Goal: Find specific page/section: Find specific page/section

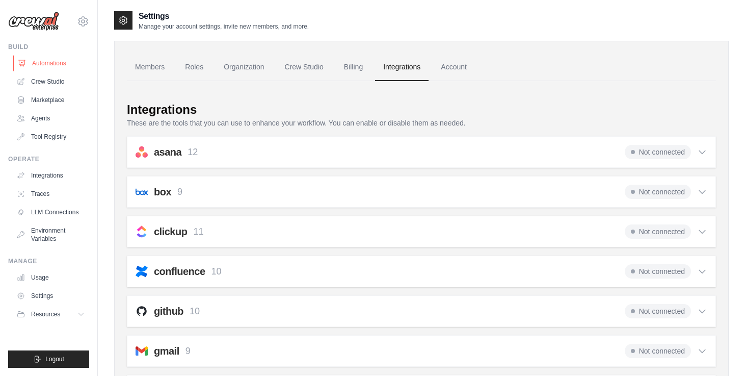
scroll to position [463, 0]
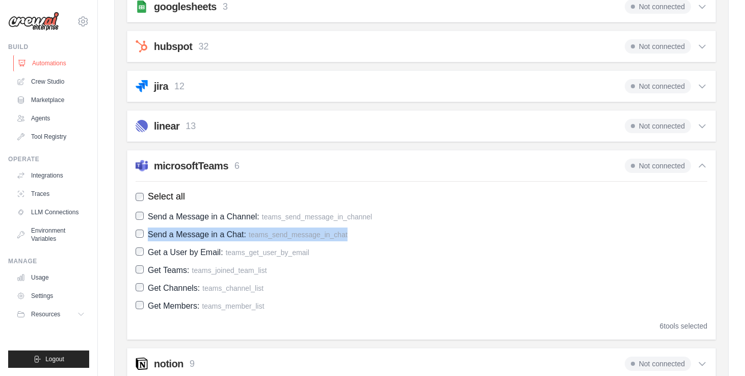
click at [74, 61] on link "Automations" at bounding box center [51, 63] width 77 height 16
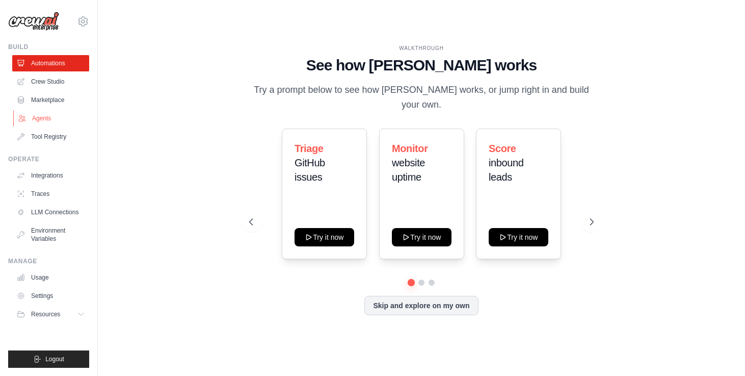
click at [48, 112] on link "Agents" at bounding box center [51, 118] width 77 height 16
